Goal: Task Accomplishment & Management: Manage account settings

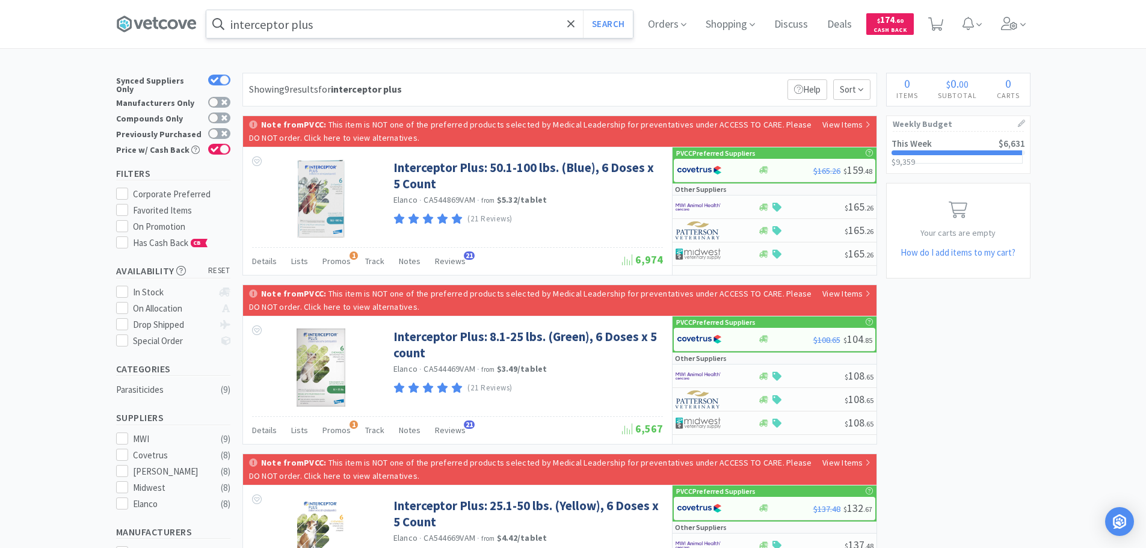
click at [349, 25] on input "interceptor plus" at bounding box center [419, 24] width 427 height 28
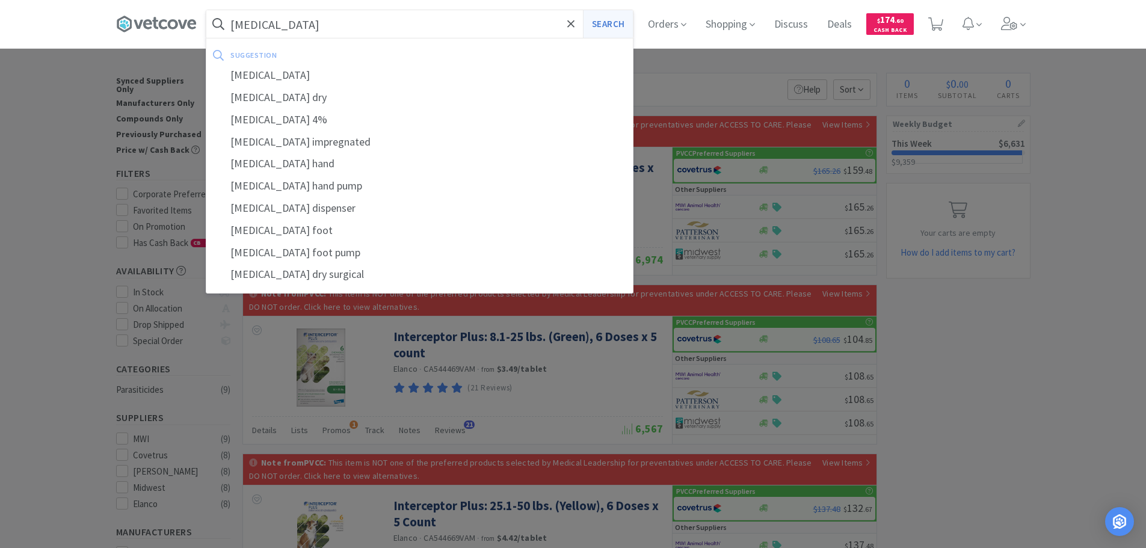
type input "[MEDICAL_DATA]"
click at [606, 17] on button "Search" at bounding box center [608, 24] width 50 height 28
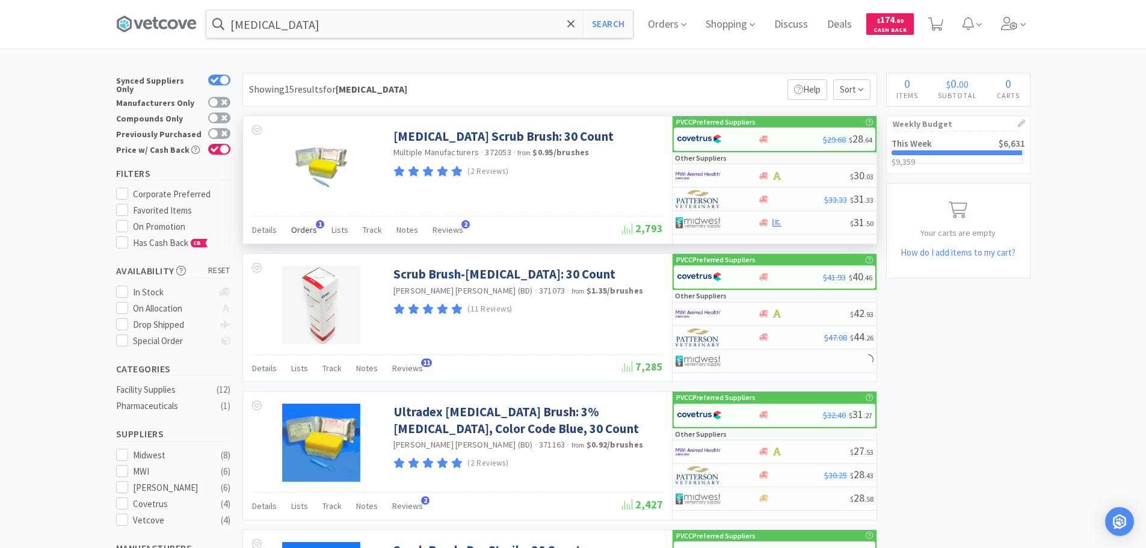
click at [294, 233] on span "Orders" at bounding box center [304, 229] width 26 height 11
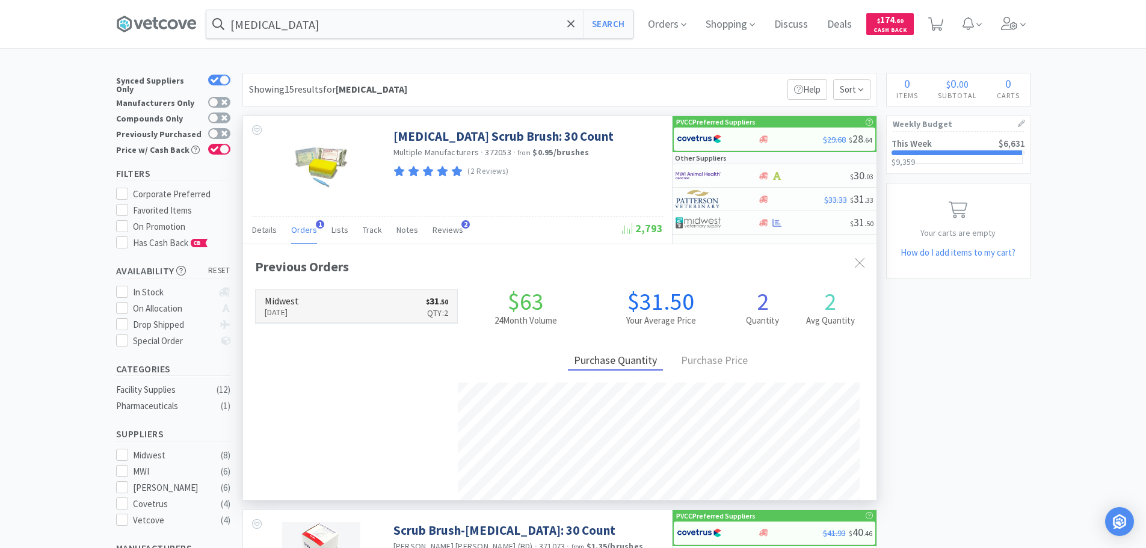
scroll to position [312, 634]
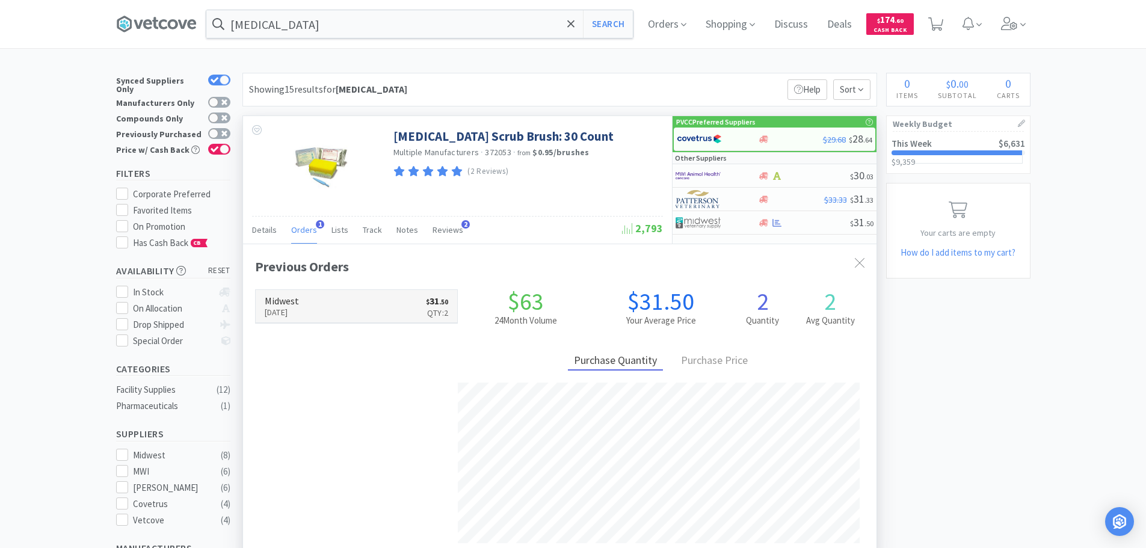
click at [406, 306] on link "Midwest [DATE] $ 31 . 50 Qty: 2" at bounding box center [357, 306] width 202 height 33
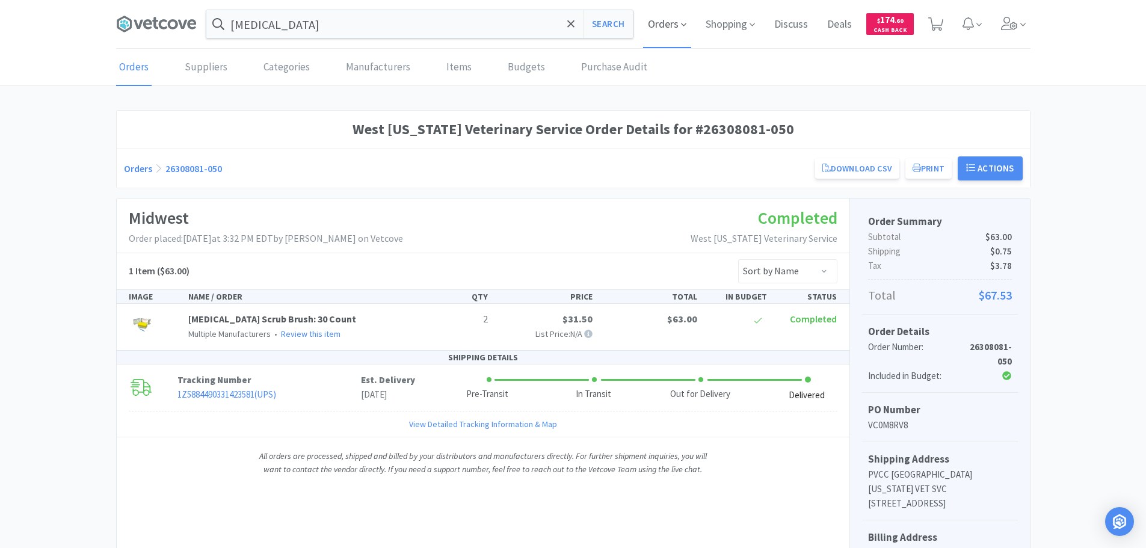
click at [661, 29] on span "Orders" at bounding box center [667, 24] width 48 height 48
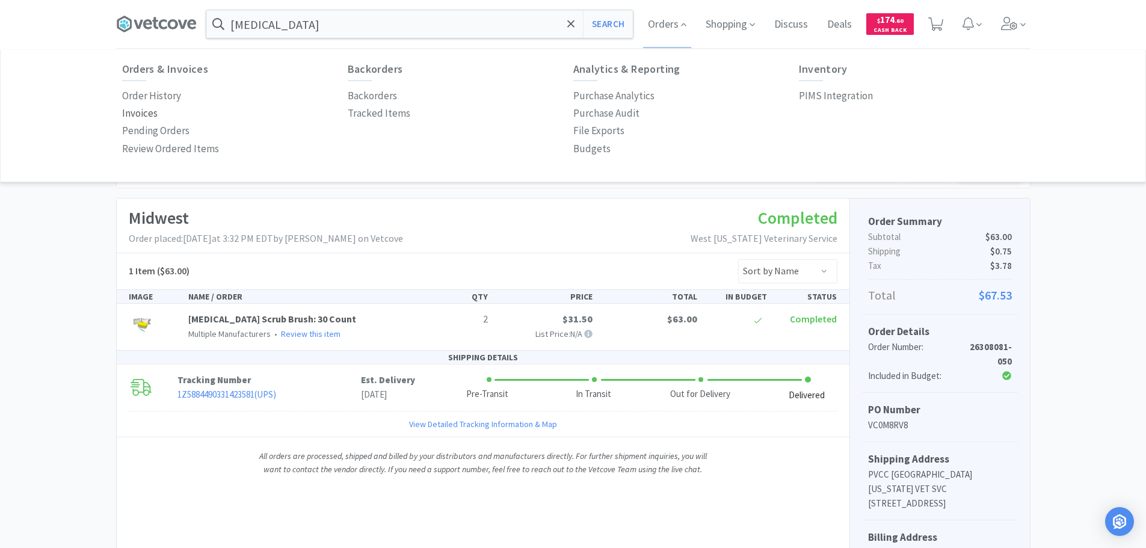
click at [150, 112] on p "Invoices" at bounding box center [139, 113] width 35 height 16
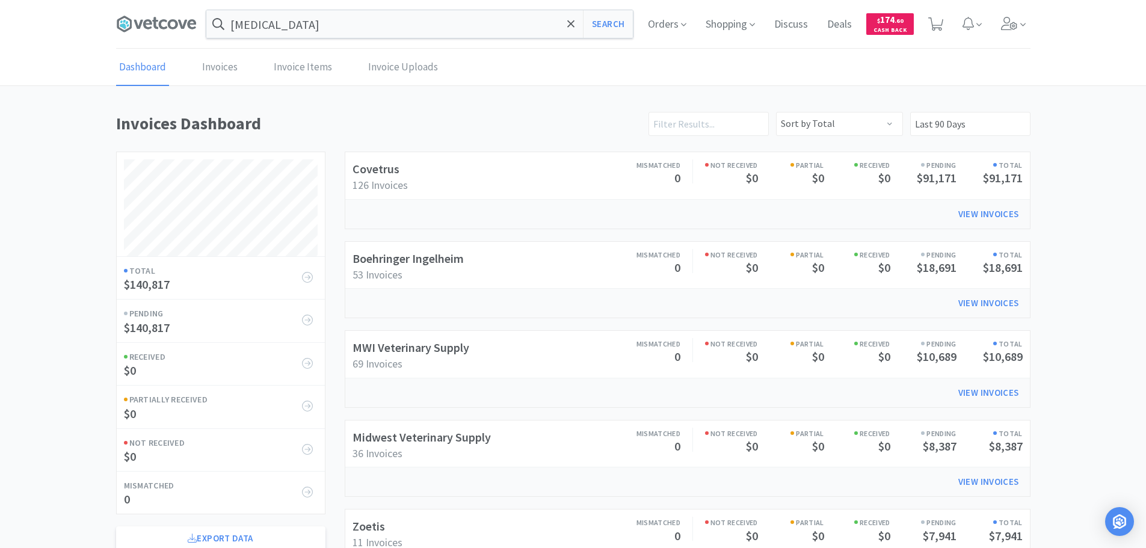
scroll to position [667, 915]
click at [452, 436] on link "Midwest Veterinary Supply" at bounding box center [422, 437] width 138 height 15
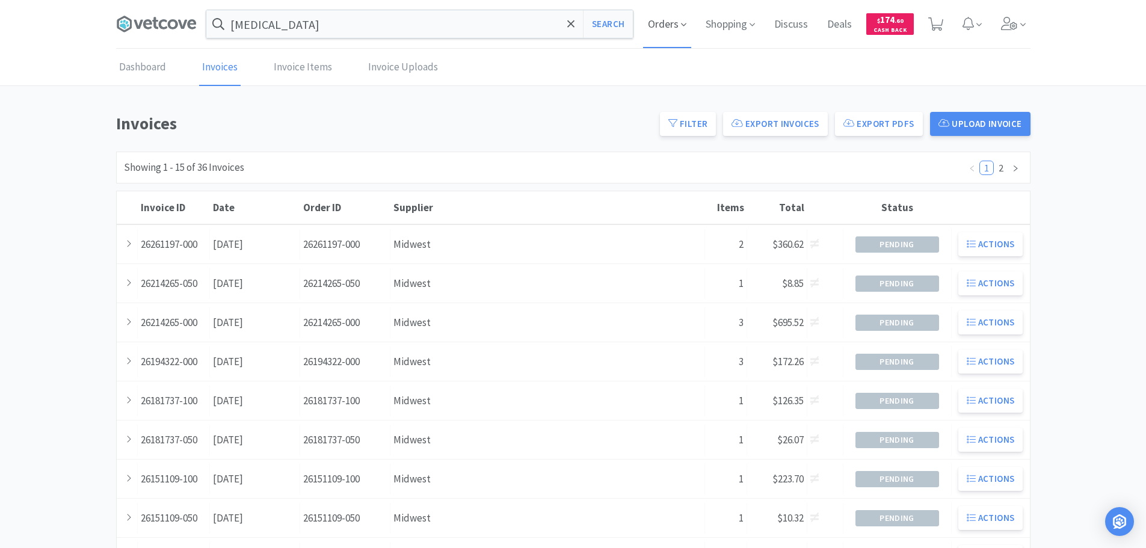
click at [656, 16] on span "Orders" at bounding box center [667, 24] width 48 height 48
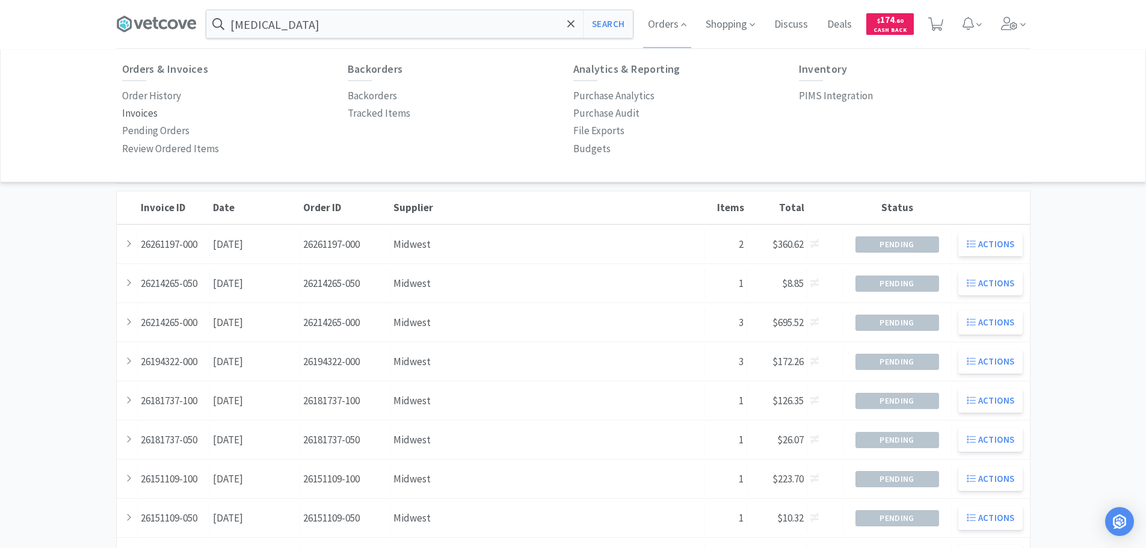
click at [149, 114] on p "Invoices" at bounding box center [139, 113] width 35 height 16
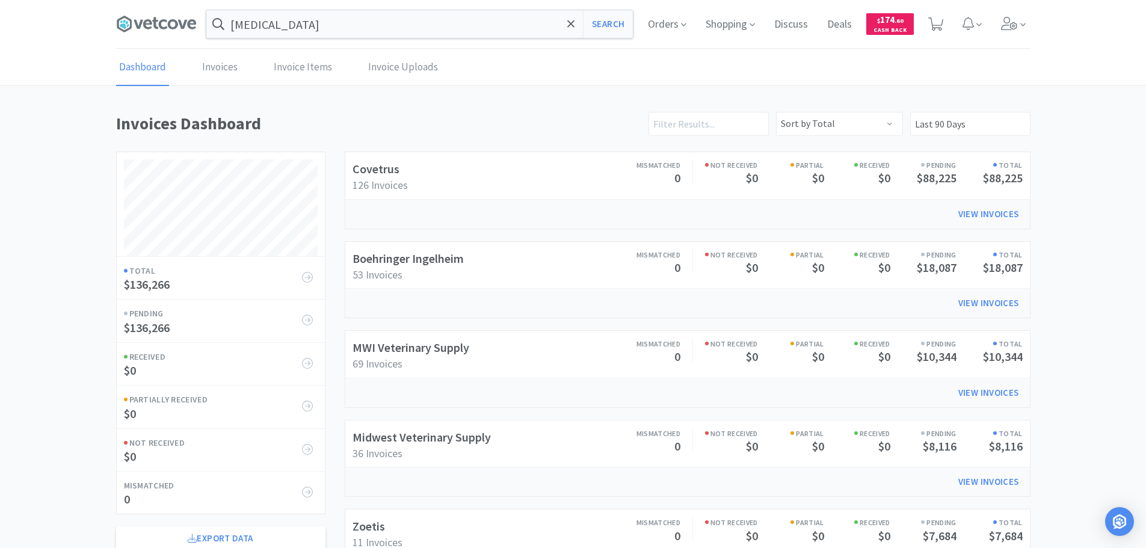
scroll to position [667, 915]
click at [440, 259] on link "Boehringer Ingelheim" at bounding box center [408, 258] width 111 height 15
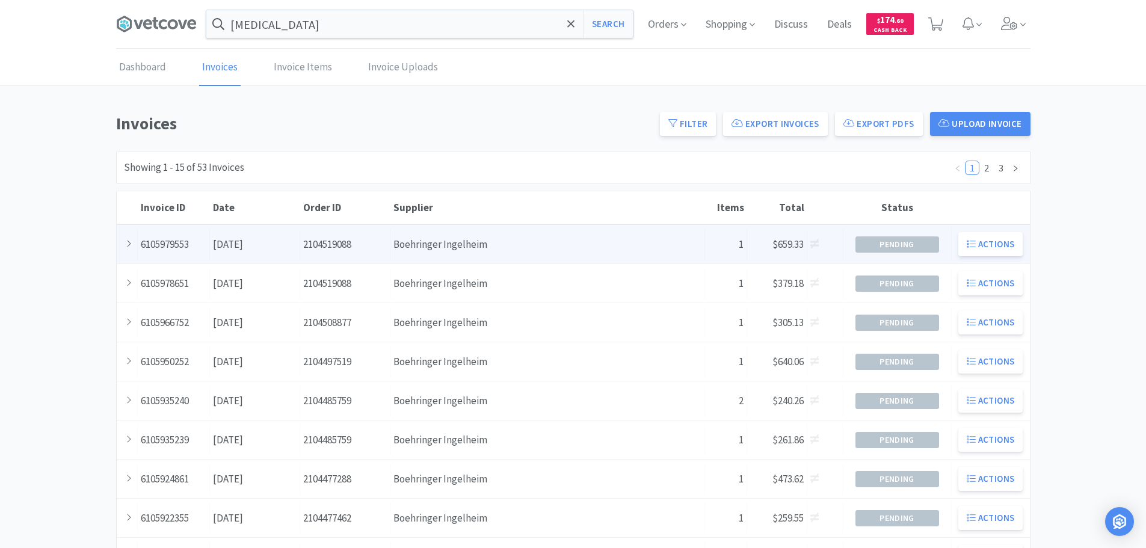
click at [445, 249] on div "Supplier Boehringer Ingelheim" at bounding box center [547, 244] width 315 height 31
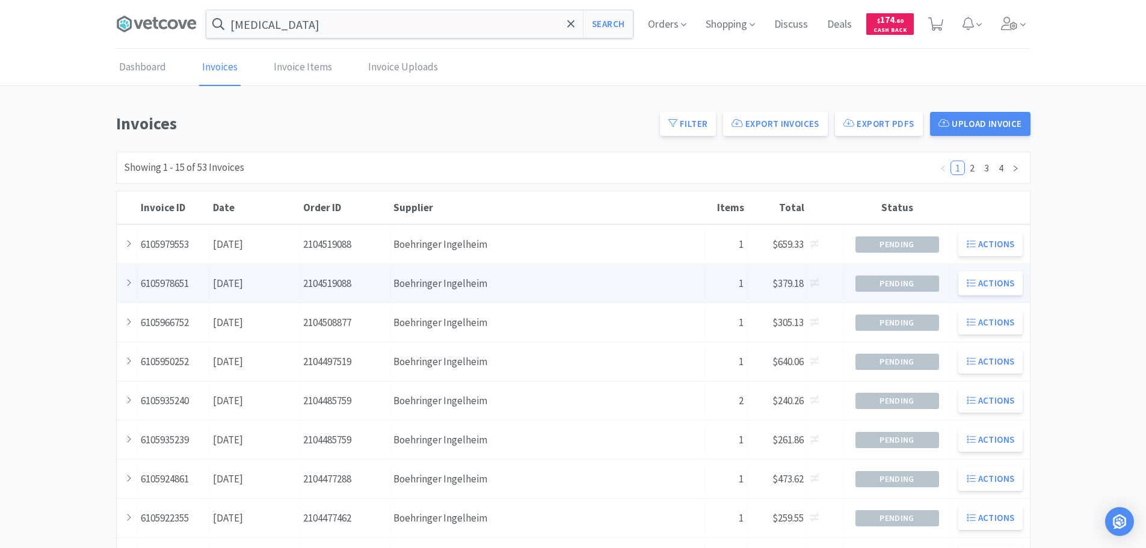
click at [418, 279] on div "Supplier Boehringer Ingelheim" at bounding box center [547, 283] width 315 height 31
